Goal: Task Accomplishment & Management: Manage account settings

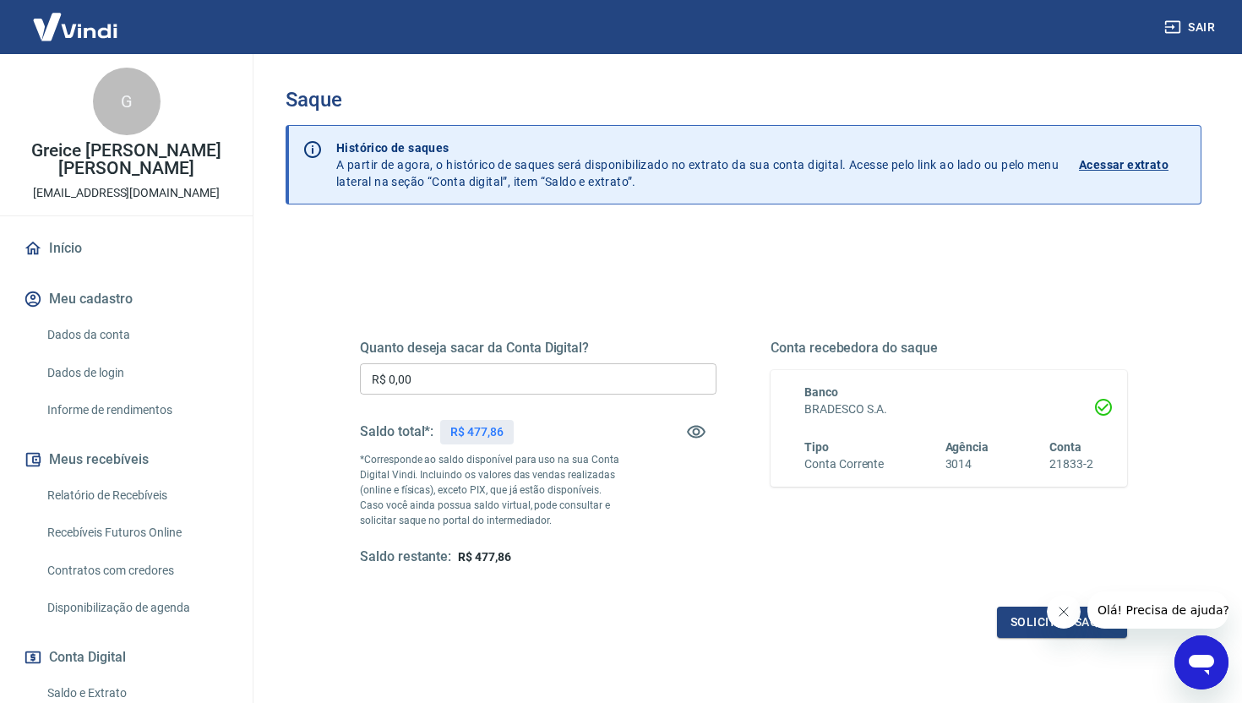
click at [433, 375] on input "R$ 0,00" at bounding box center [538, 378] width 357 height 31
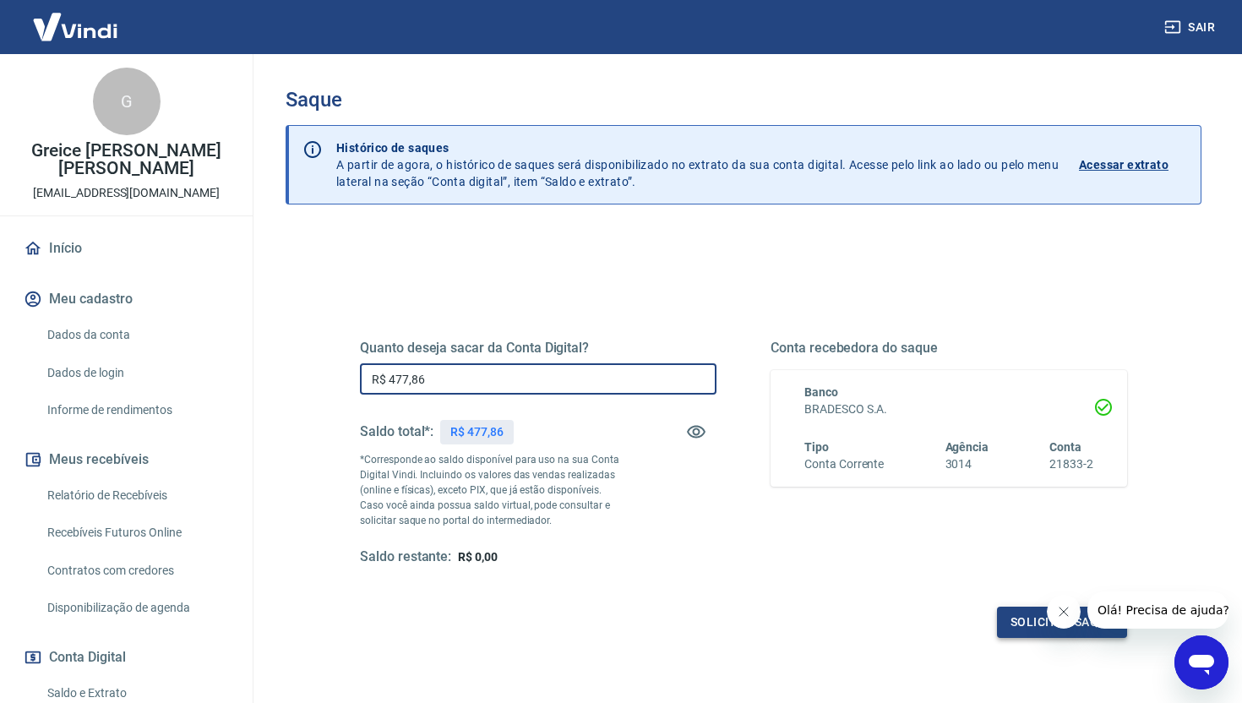
type input "R$ 477,86"
click at [1019, 624] on button "Solicitar saque" at bounding box center [1062, 622] width 130 height 31
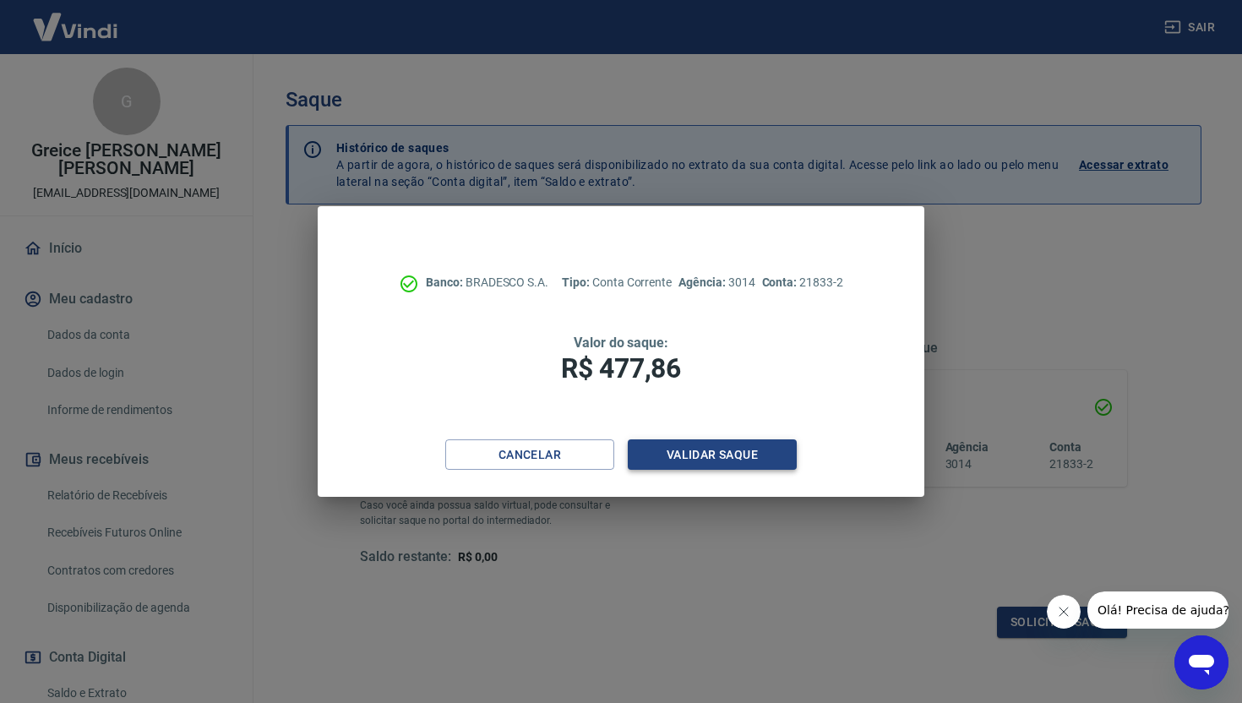
click at [719, 456] on button "Validar saque" at bounding box center [712, 454] width 169 height 31
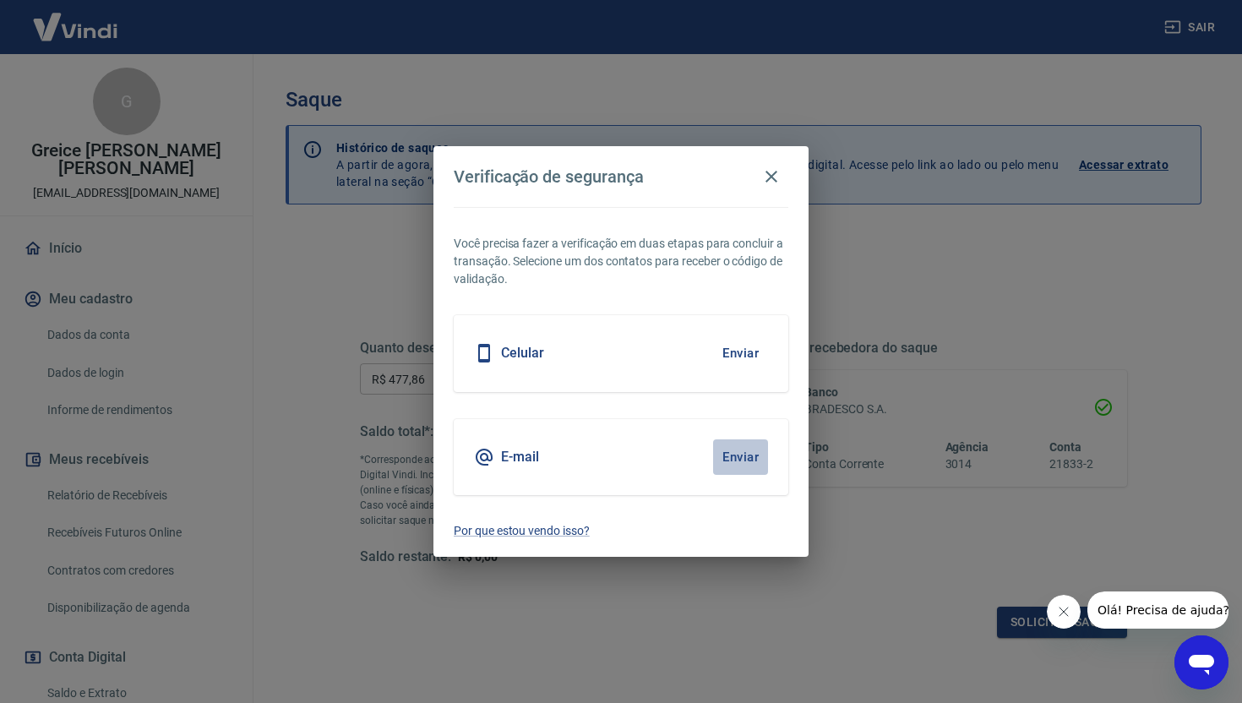
click at [732, 461] on button "Enviar" at bounding box center [740, 456] width 55 height 35
